Goal: Task Accomplishment & Management: Manage account settings

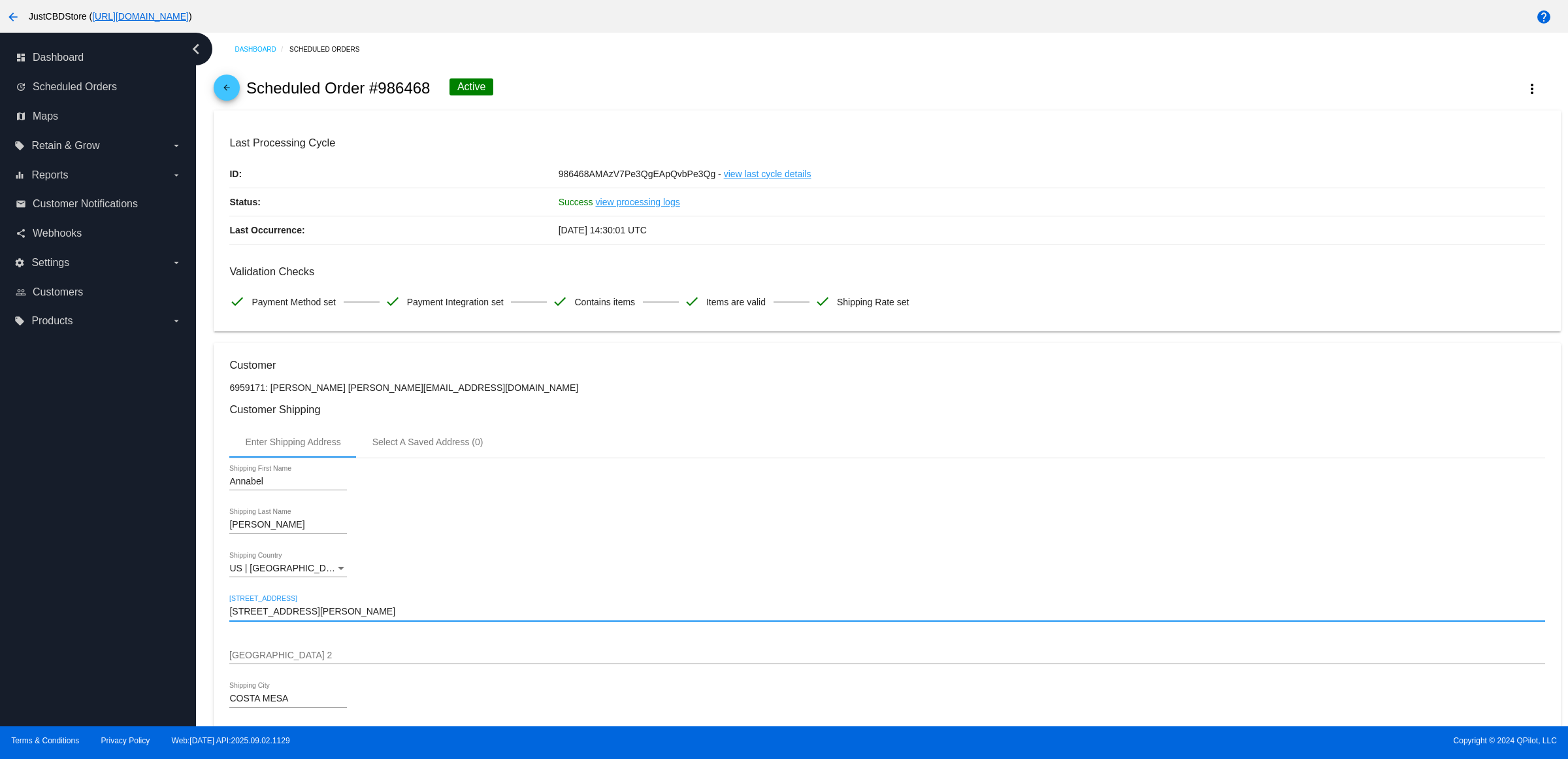
click at [226, 98] on mat-icon "arrow_back" at bounding box center [226, 90] width 15 height 15
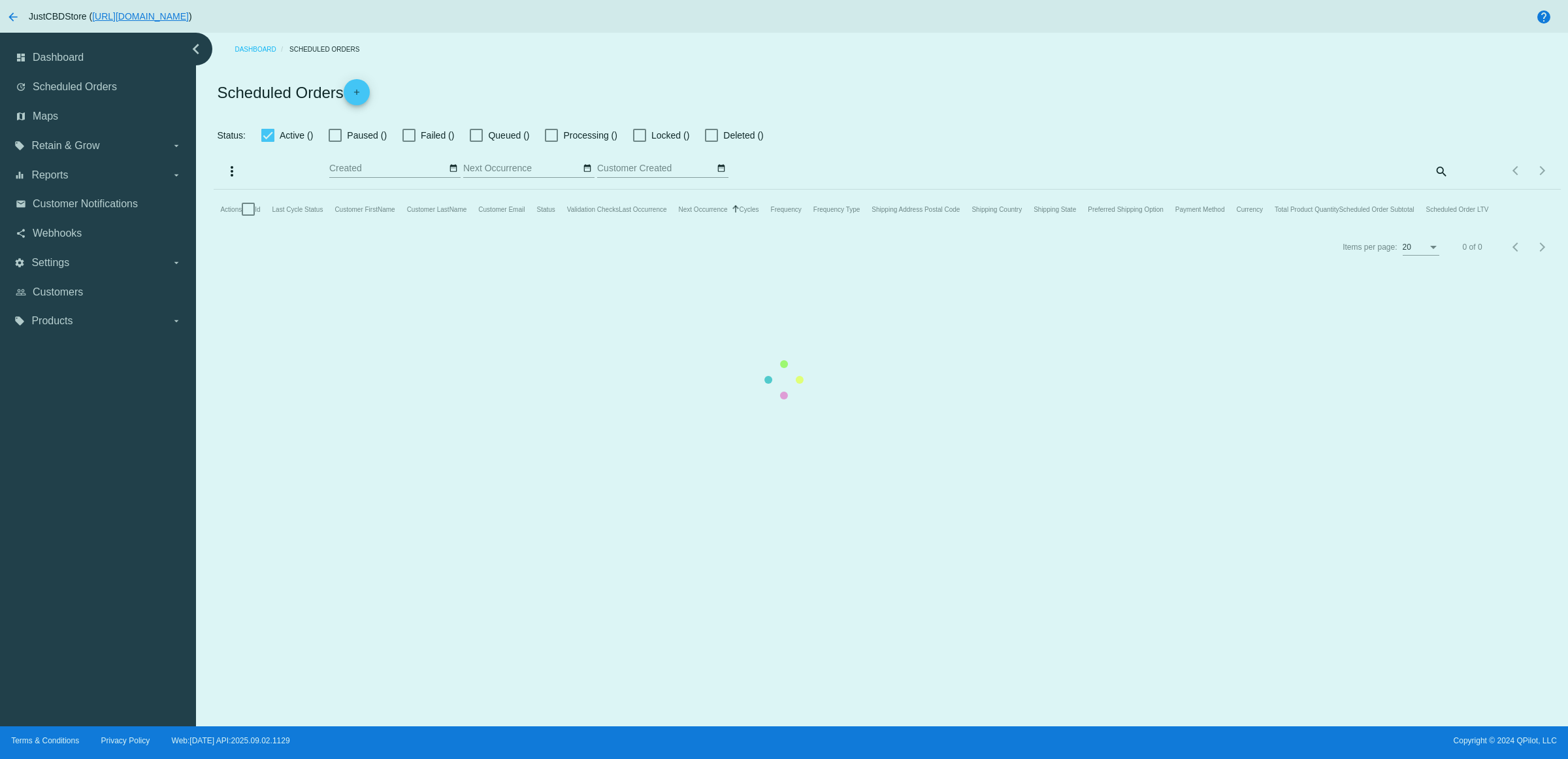
checkbox input "true"
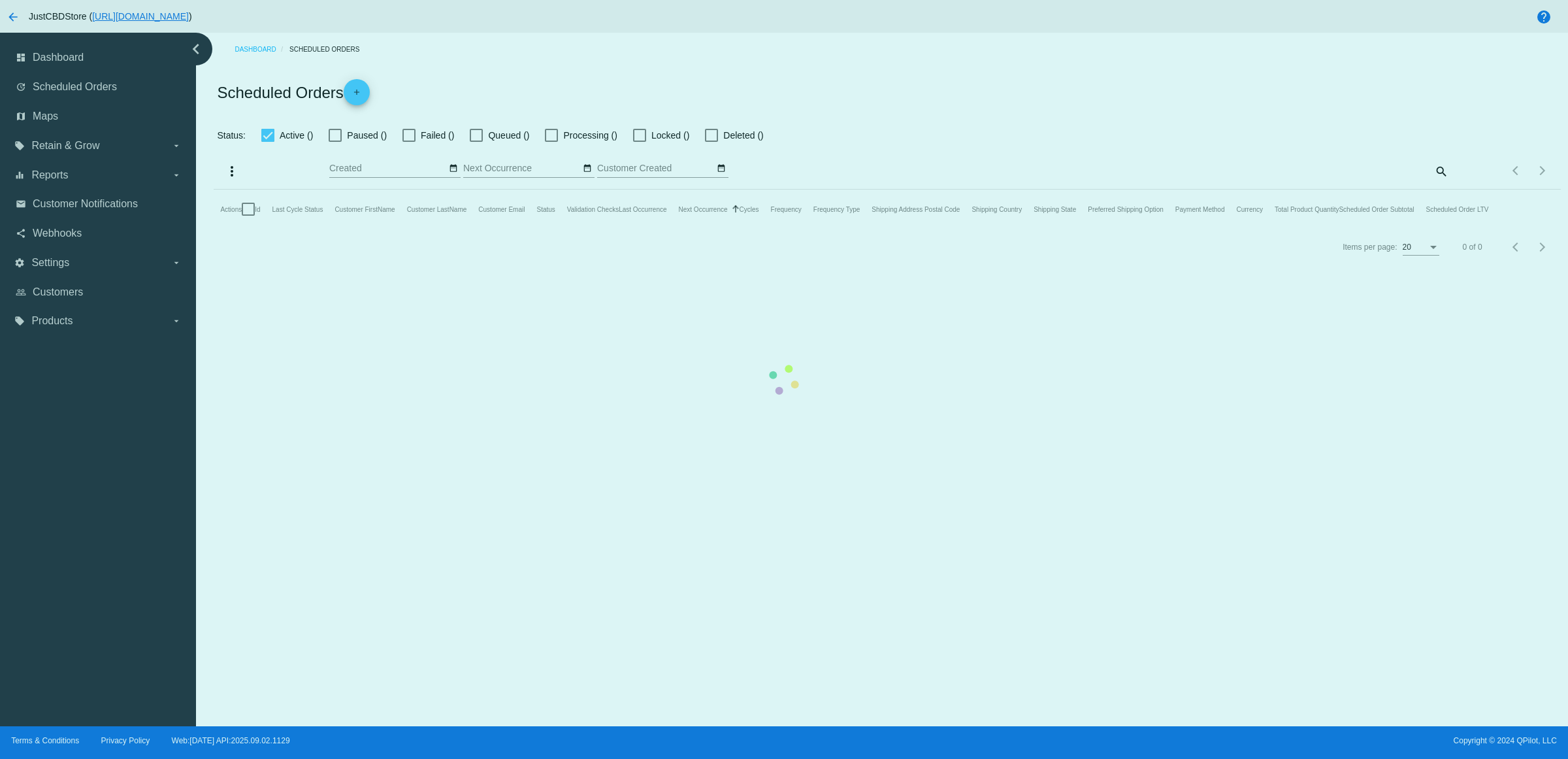
checkbox input "true"
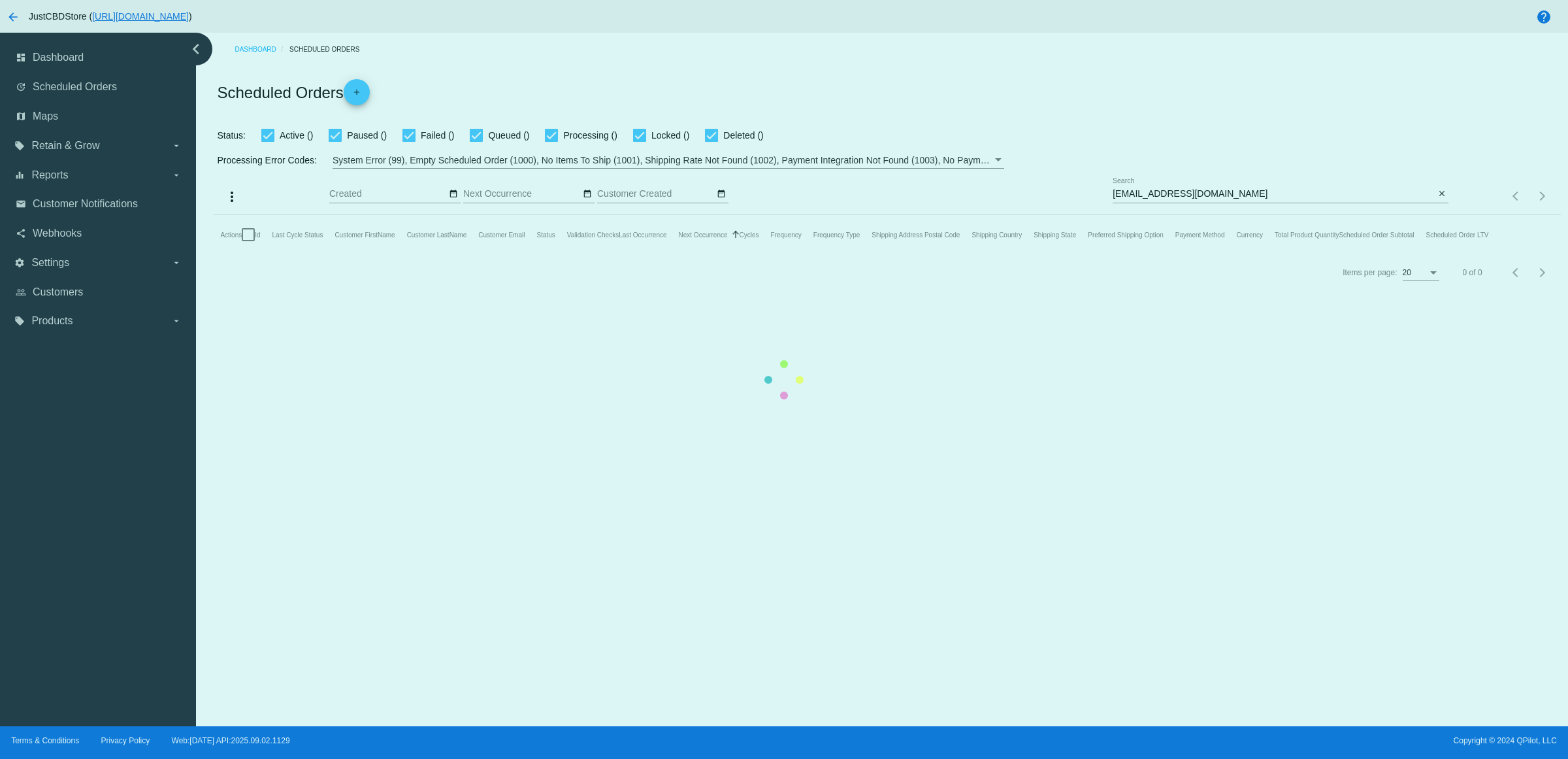
click at [1439, 215] on mat-table "Actions Id Last Cycle Status Customer FirstName Customer LastName Customer Emai…" at bounding box center [887, 234] width 1347 height 39
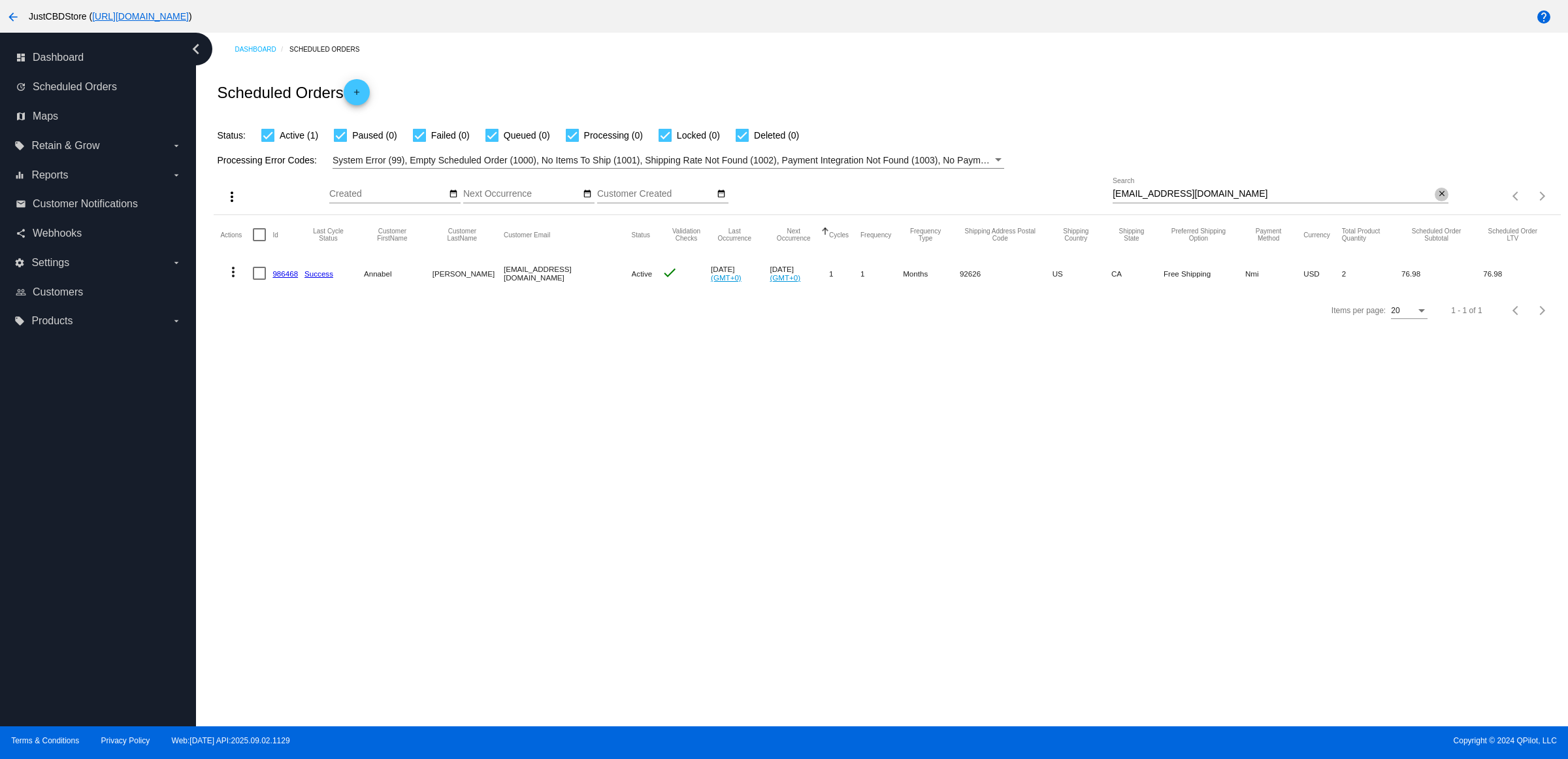
click at [1438, 199] on mat-icon "close" at bounding box center [1442, 194] width 9 height 10
click at [1433, 199] on input "Search" at bounding box center [1281, 194] width 336 height 10
paste input "[EMAIL_ADDRESS][DOMAIN_NAME]"
type input "[EMAIL_ADDRESS][DOMAIN_NAME]"
click at [988, 328] on div "Items per page: 20 1 - 1 of 1" at bounding box center [887, 311] width 1347 height 37
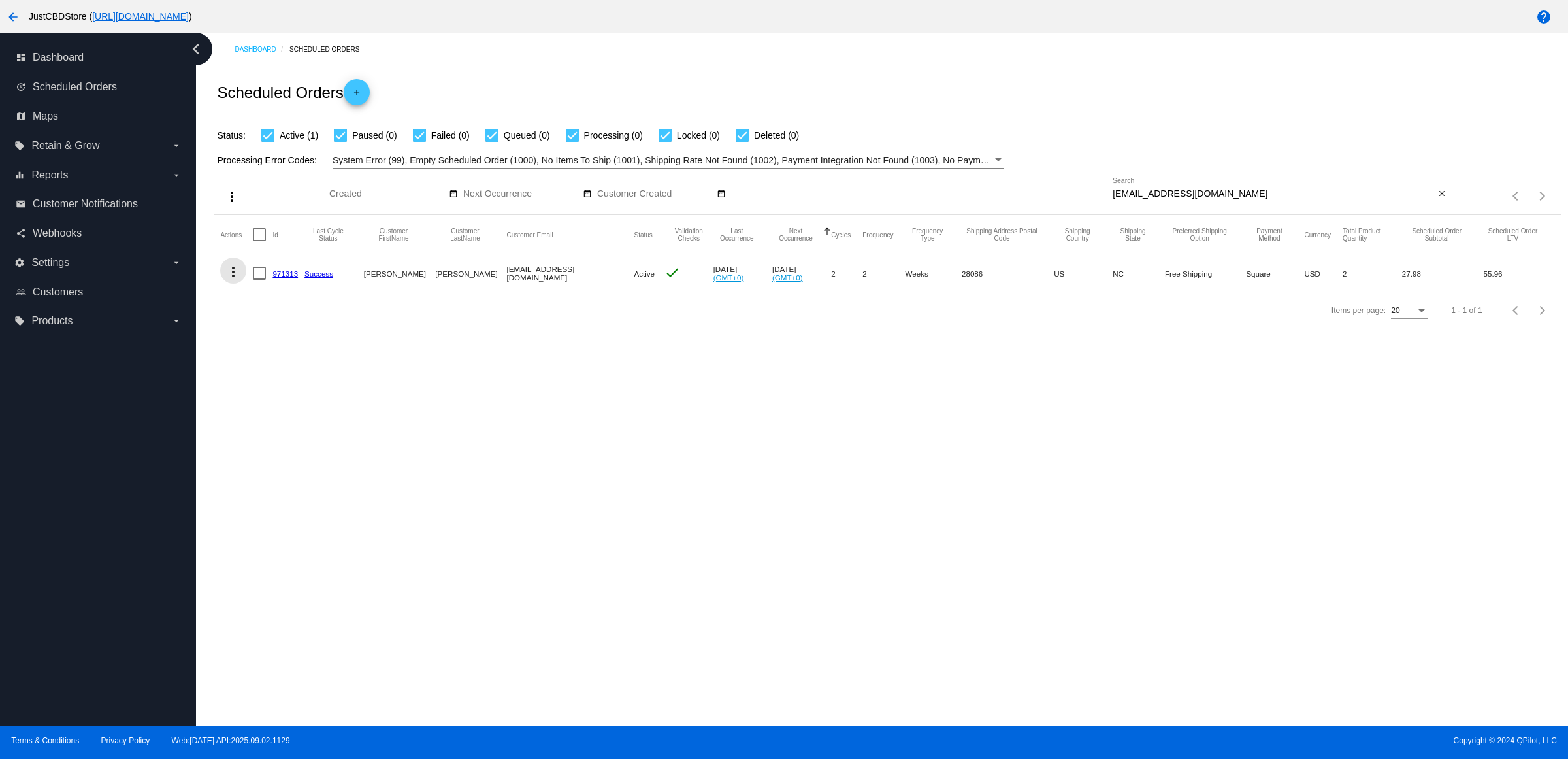
click at [240, 280] on mat-icon "more_vert" at bounding box center [233, 271] width 15 height 15
click at [269, 464] on button "delete Delete" at bounding box center [289, 454] width 130 height 32
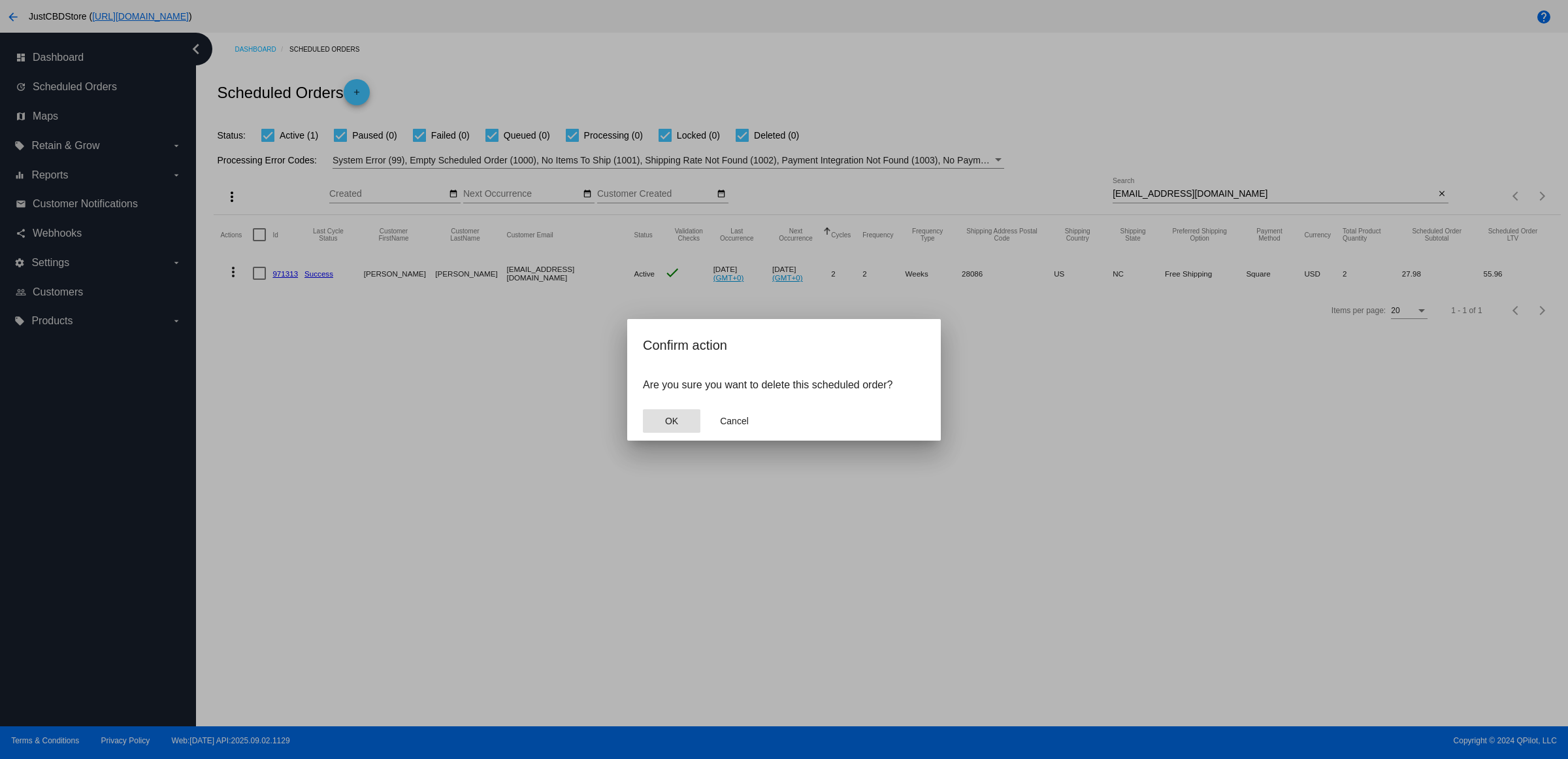
click at [677, 426] on span "OK" at bounding box center [672, 421] width 13 height 10
